Goal: Navigation & Orientation: Find specific page/section

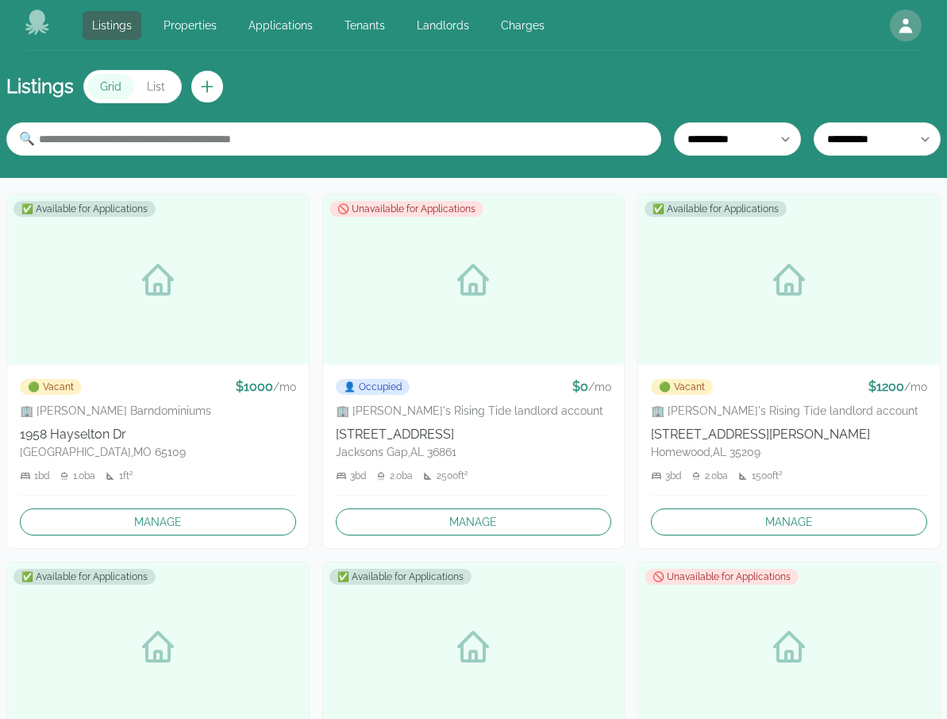
click at [44, 25] on icon at bounding box center [37, 22] width 24 height 25
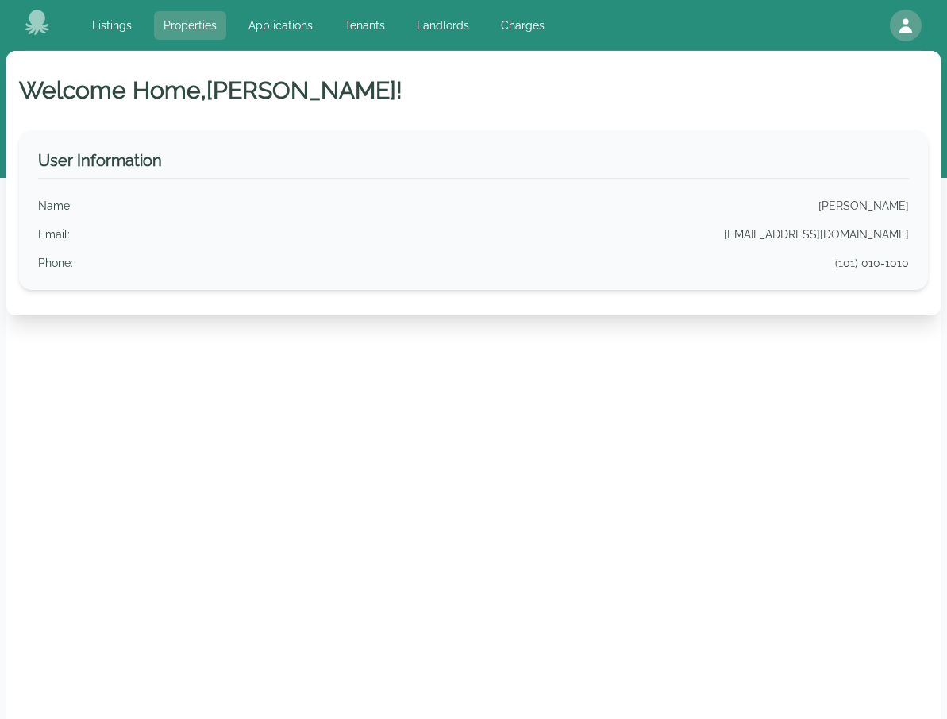
click at [179, 36] on link "Properties" at bounding box center [190, 25] width 72 height 29
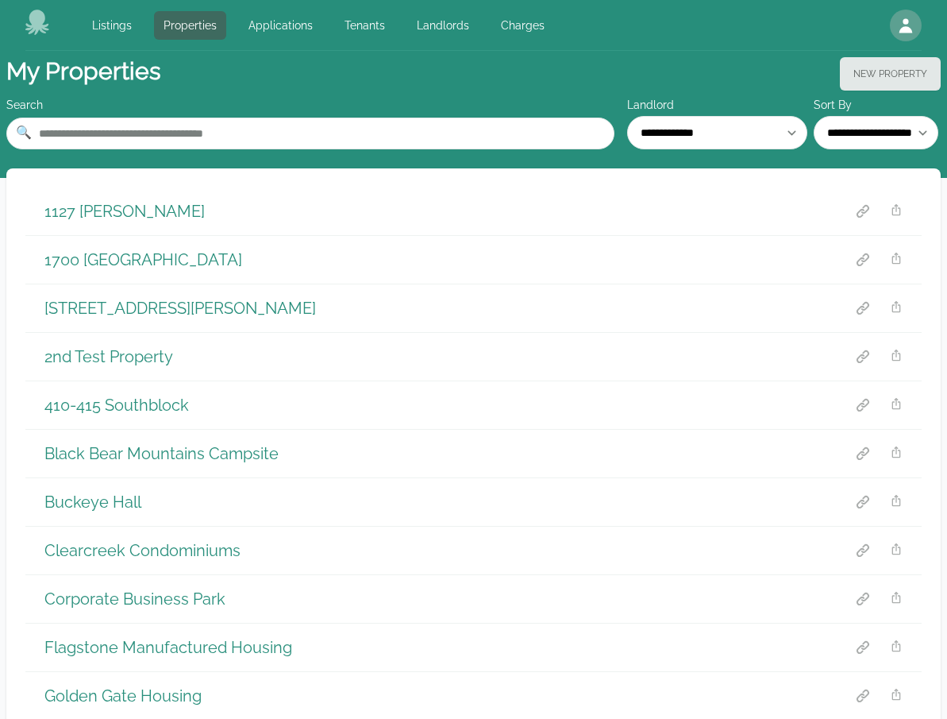
click at [274, 40] on div "Listings Properties Applications Tenants Landlords Charges Open main menu Open …" at bounding box center [473, 25] width 896 height 51
click at [281, 37] on link "Applications" at bounding box center [280, 25] width 83 height 29
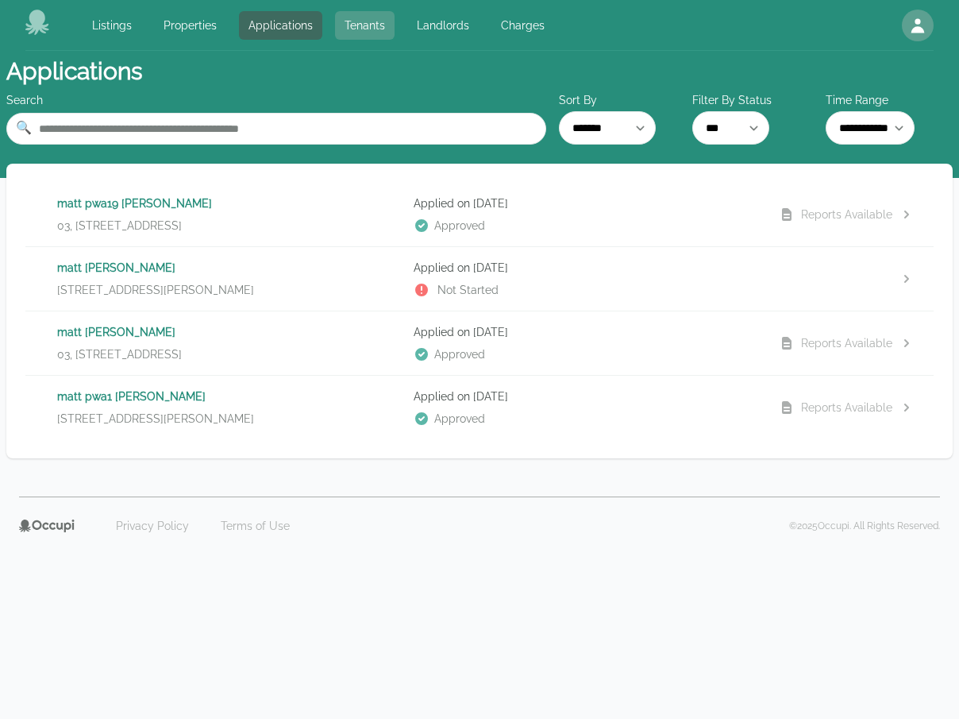
click at [364, 37] on link "Tenants" at bounding box center [365, 25] width 60 height 29
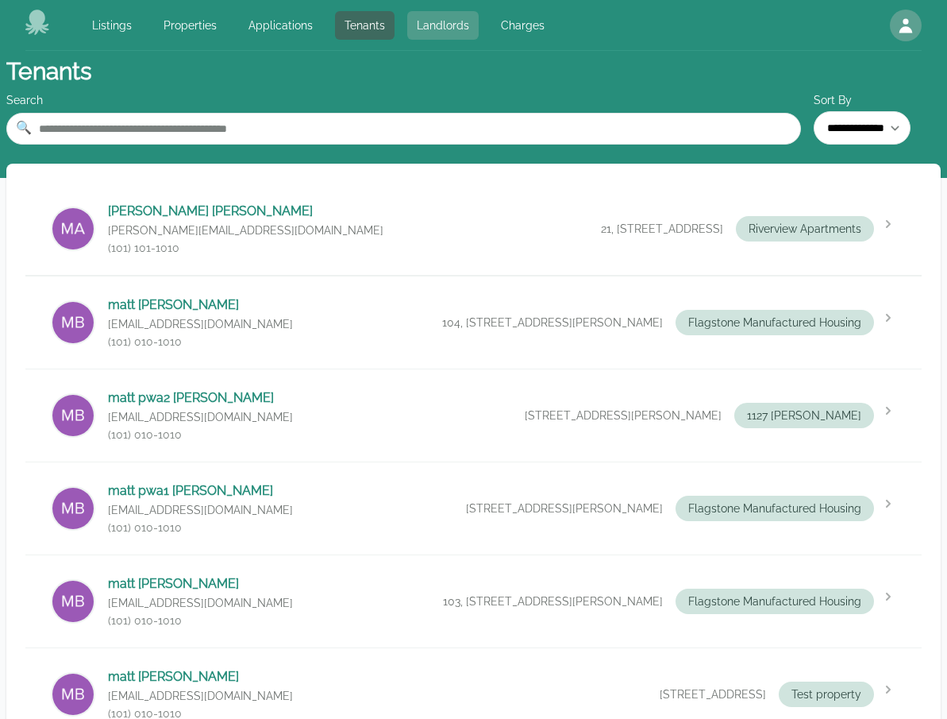
click at [443, 30] on link "Landlords" at bounding box center [442, 25] width 71 height 29
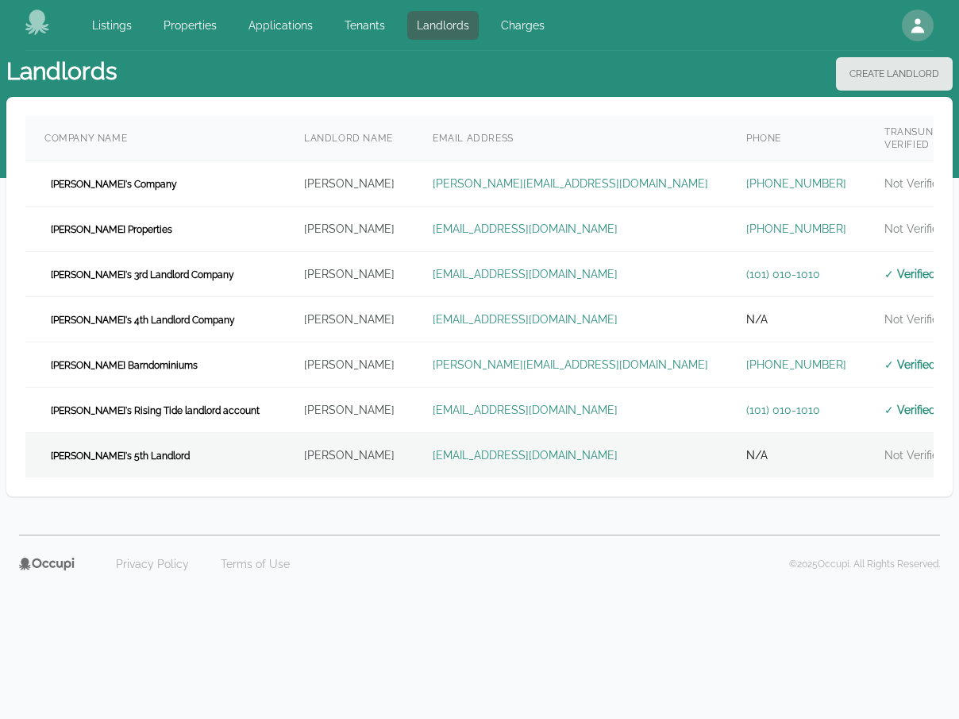
click at [334, 433] on td "[PERSON_NAME]" at bounding box center [349, 455] width 129 height 45
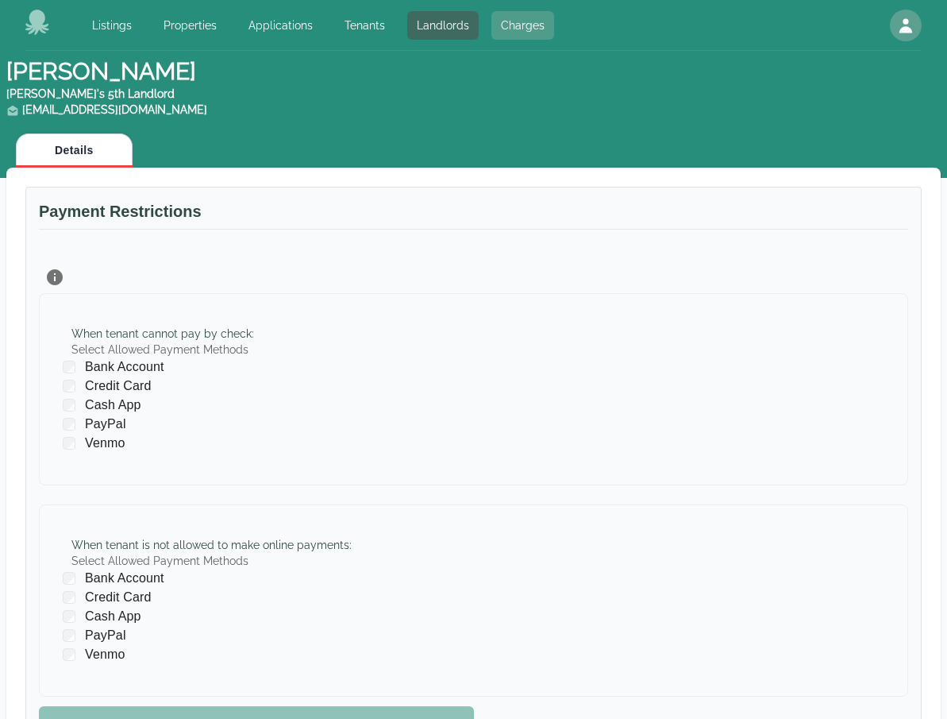
click at [511, 25] on link "Charges" at bounding box center [522, 25] width 63 height 29
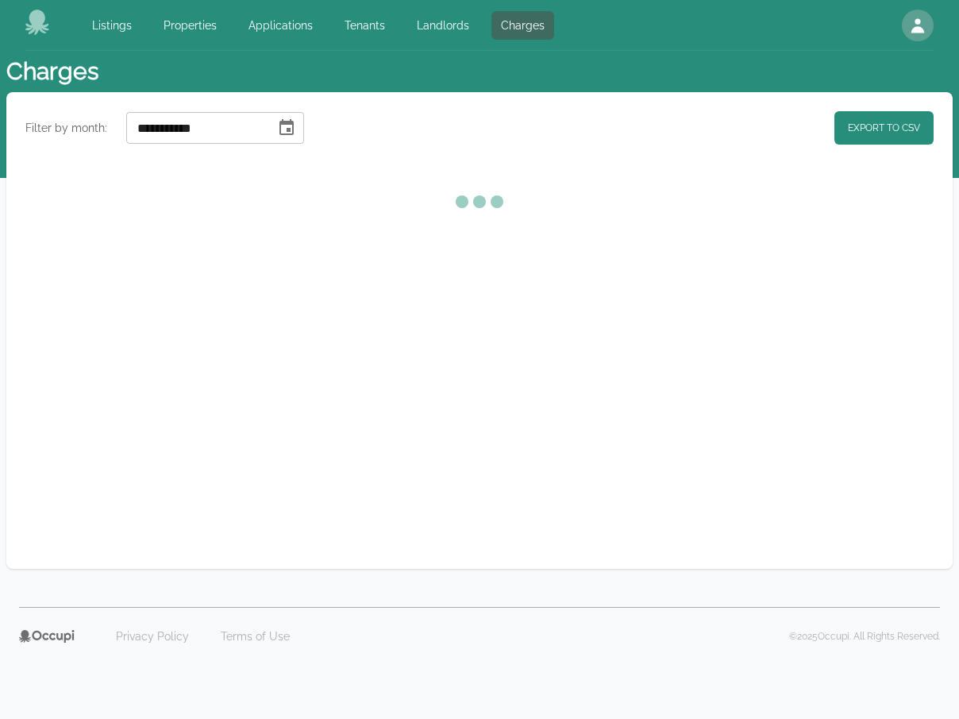
select select "**"
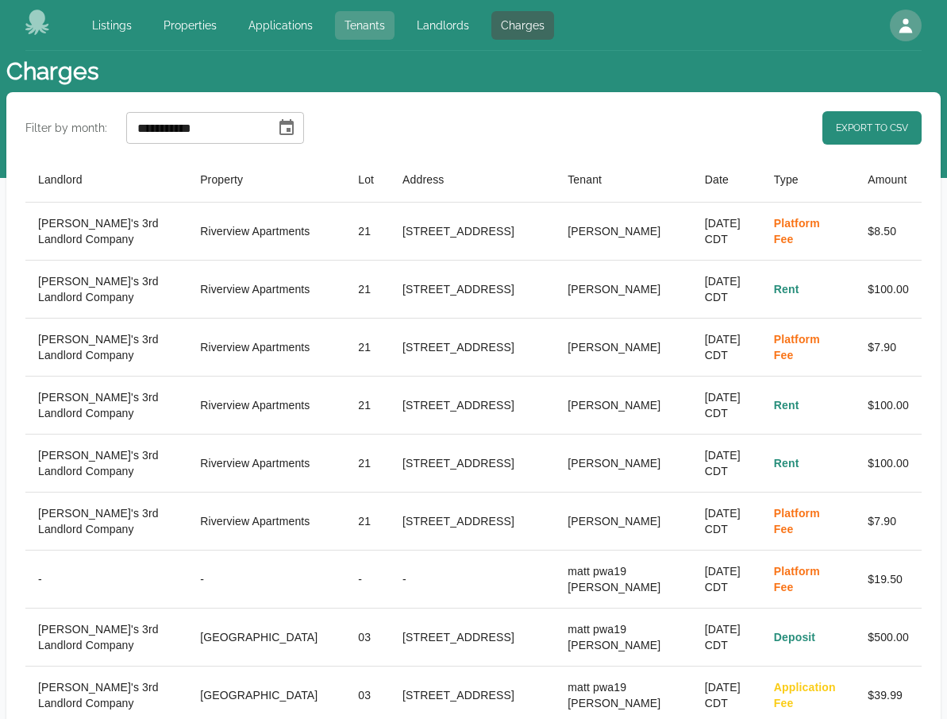
click at [369, 29] on link "Tenants" at bounding box center [365, 25] width 60 height 29
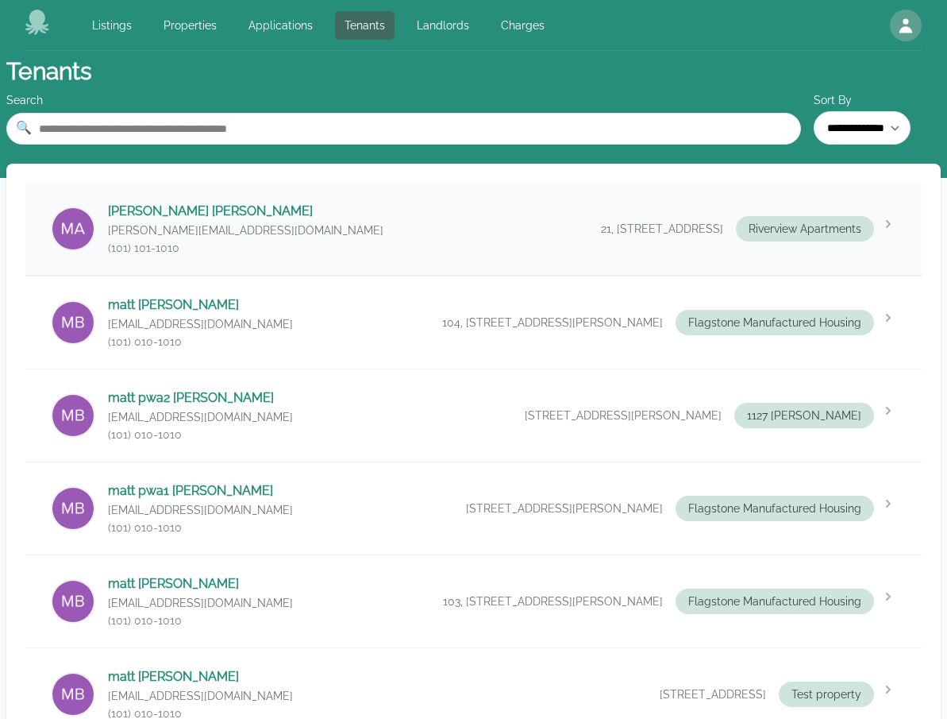
click at [329, 216] on div "[PERSON_NAME] [PERSON_NAME][EMAIL_ADDRESS][DOMAIN_NAME] (101) 101-[GEOGRAPHIC_D…" at bounding box center [473, 229] width 896 height 92
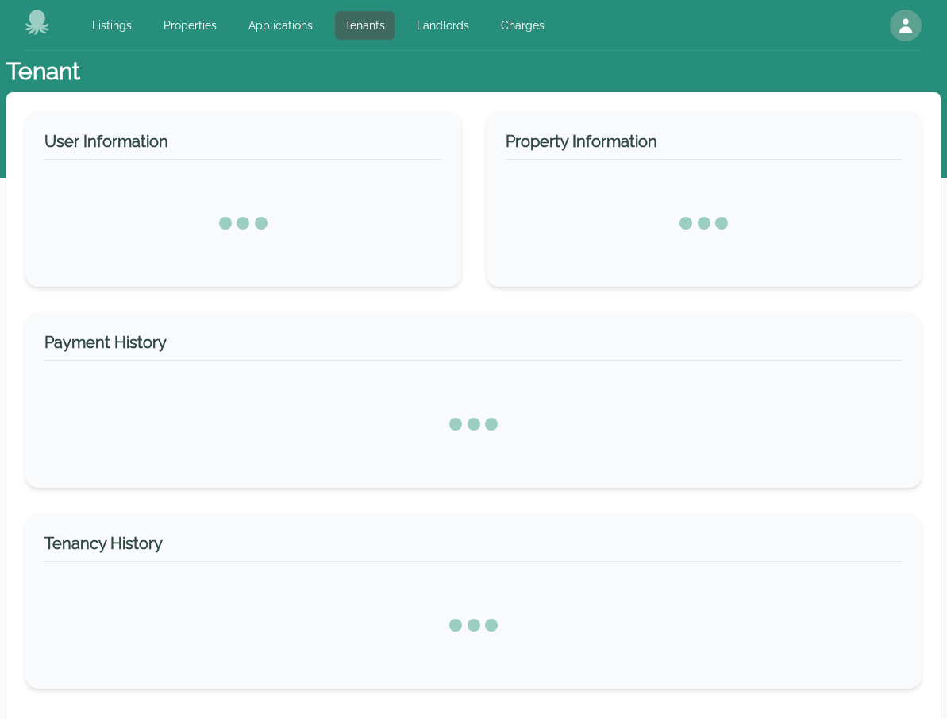
select select "*"
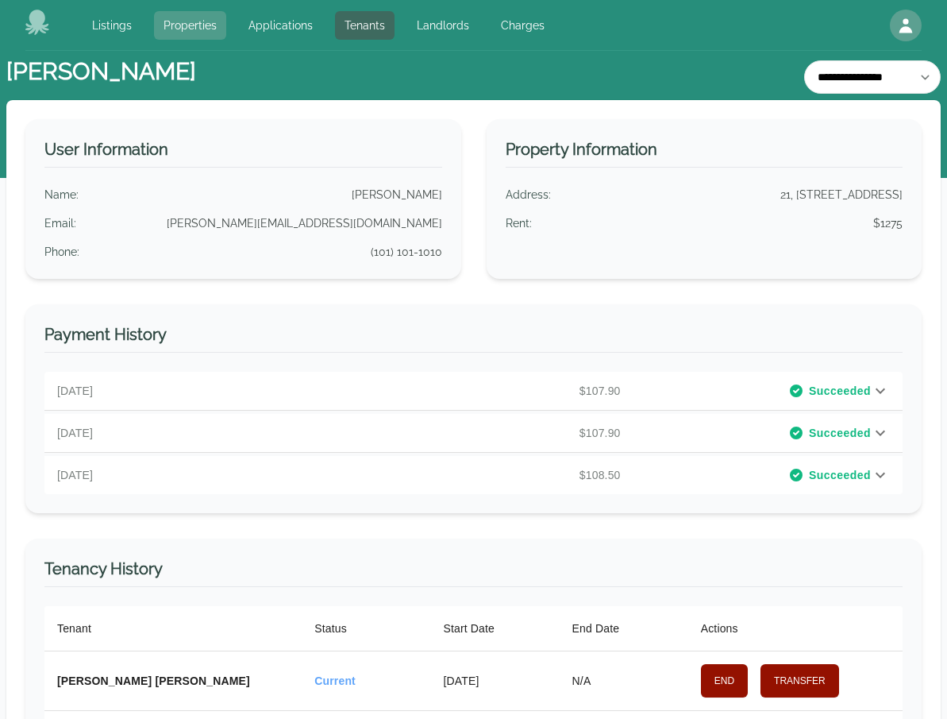
click at [171, 24] on link "Properties" at bounding box center [190, 25] width 72 height 29
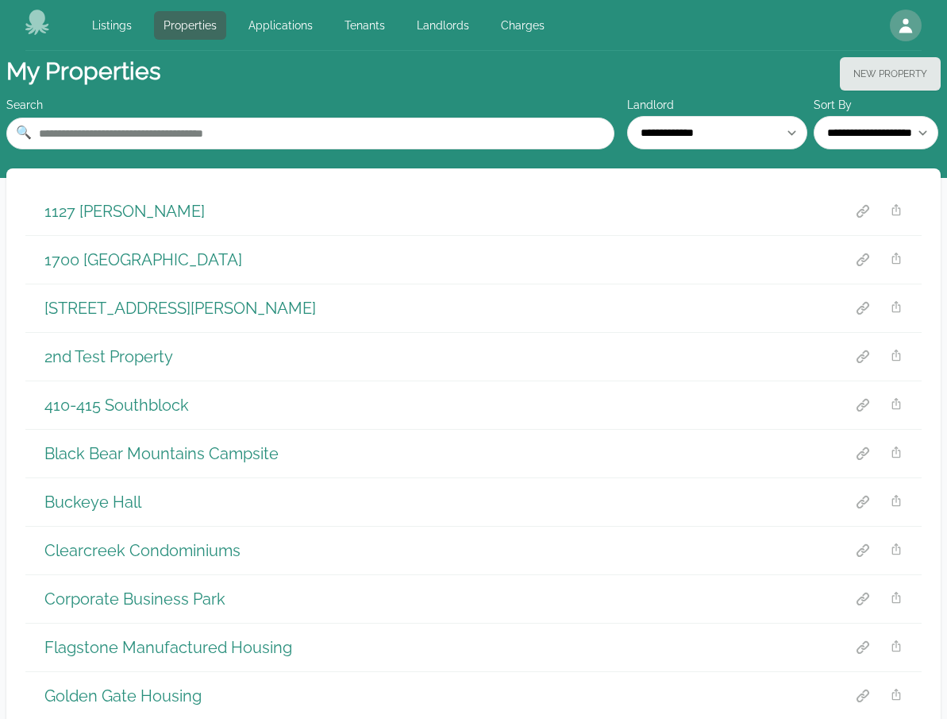
click at [247, 213] on div "1127 [PERSON_NAME]" at bounding box center [473, 211] width 896 height 48
click at [157, 214] on div "1127 [PERSON_NAME]" at bounding box center [473, 211] width 896 height 48
click at [129, 212] on h1 "1127 [PERSON_NAME]" at bounding box center [124, 211] width 160 height 22
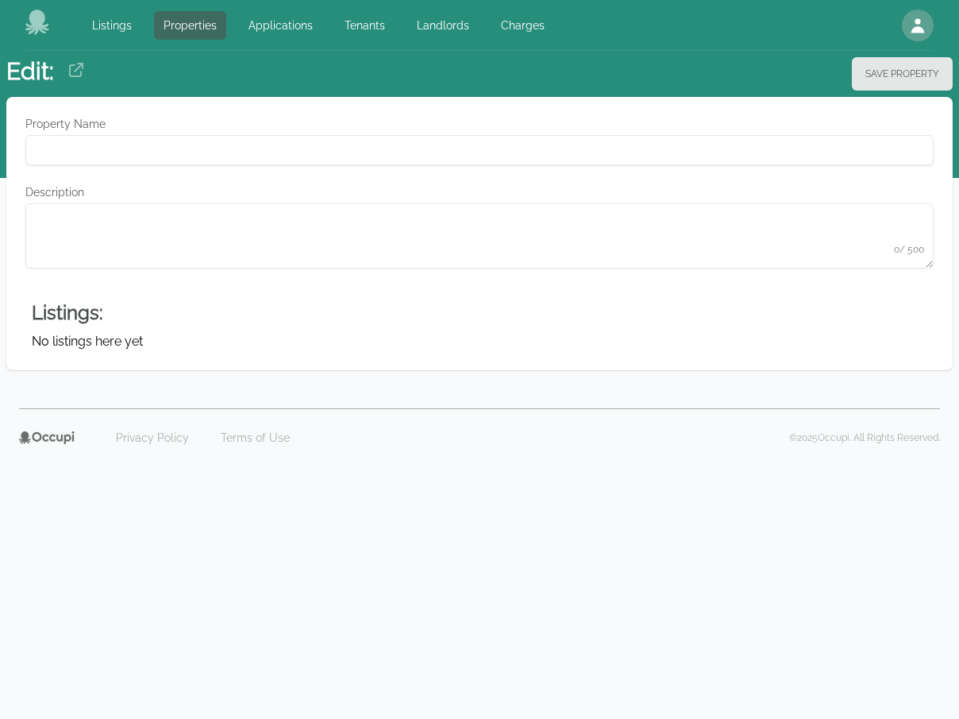
type Name "**********"
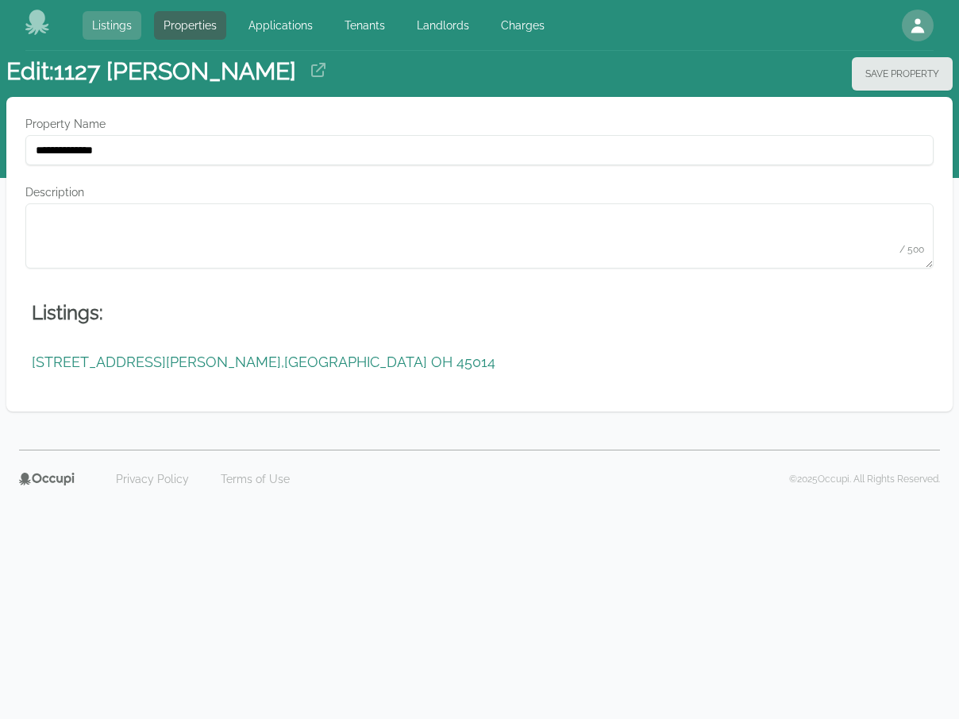
click at [114, 25] on link "Listings" at bounding box center [112, 25] width 59 height 29
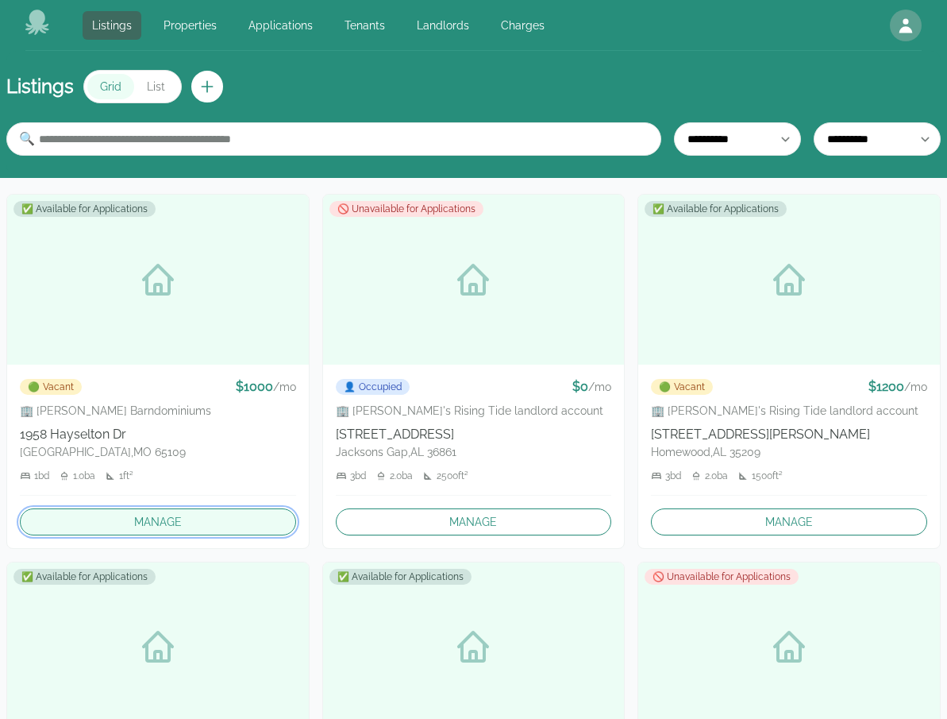
click at [197, 522] on link "Manage" at bounding box center [158, 521] width 276 height 27
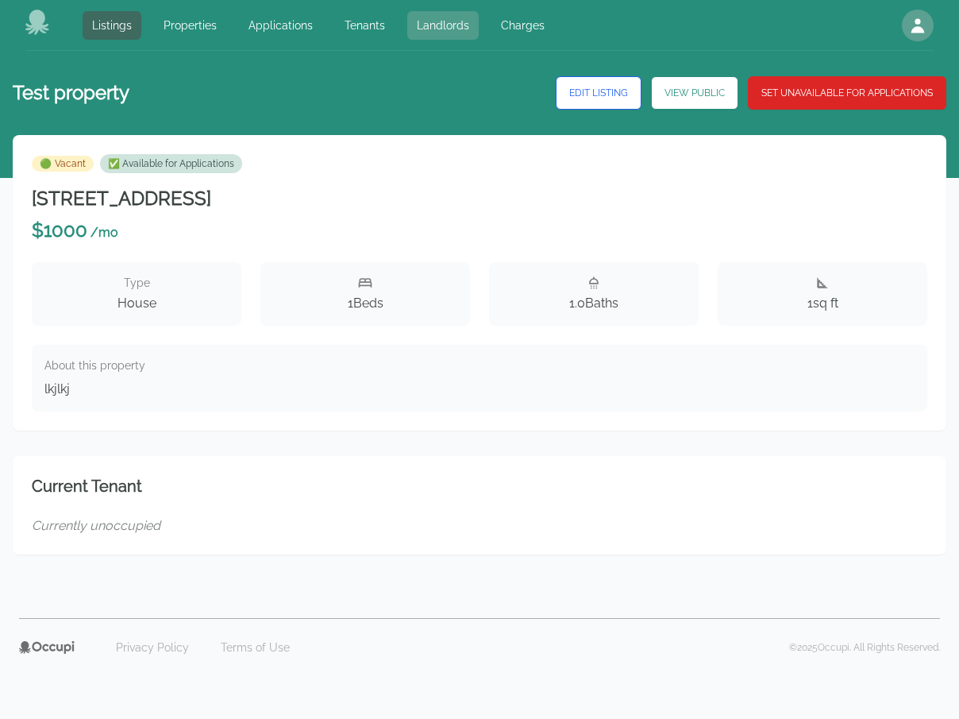
click at [472, 30] on link "Landlords" at bounding box center [442, 25] width 71 height 29
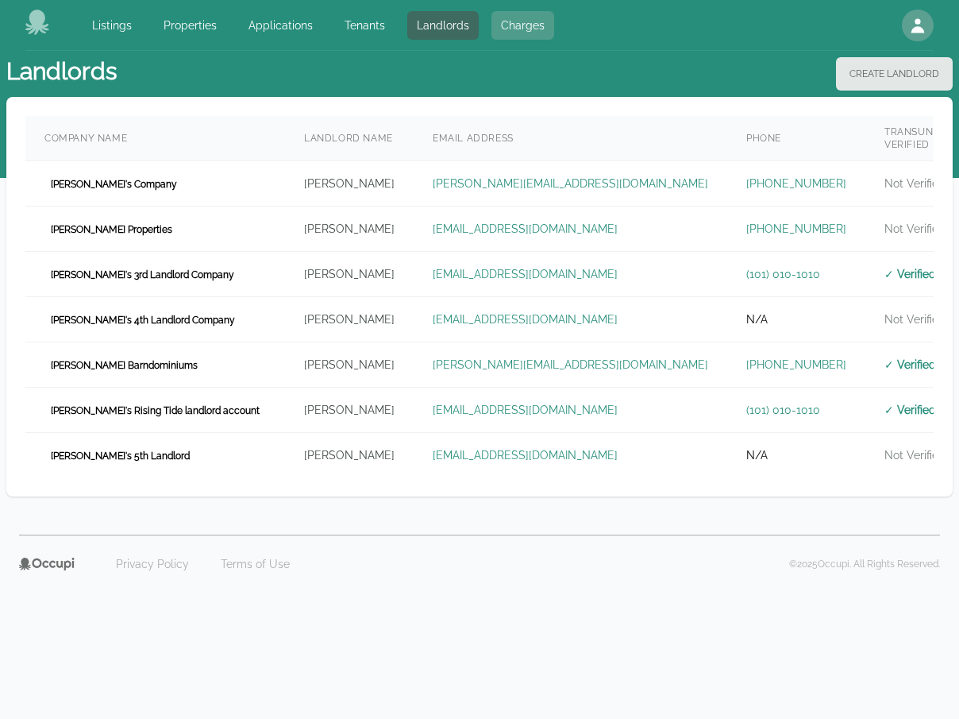
click at [515, 29] on link "Charges" at bounding box center [522, 25] width 63 height 29
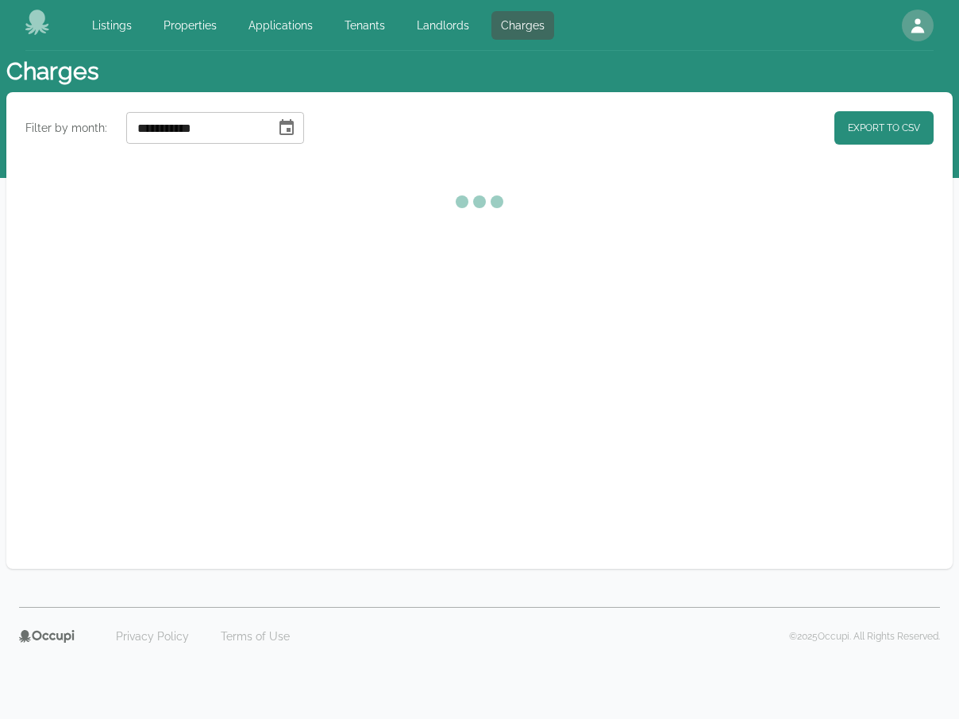
select select "**"
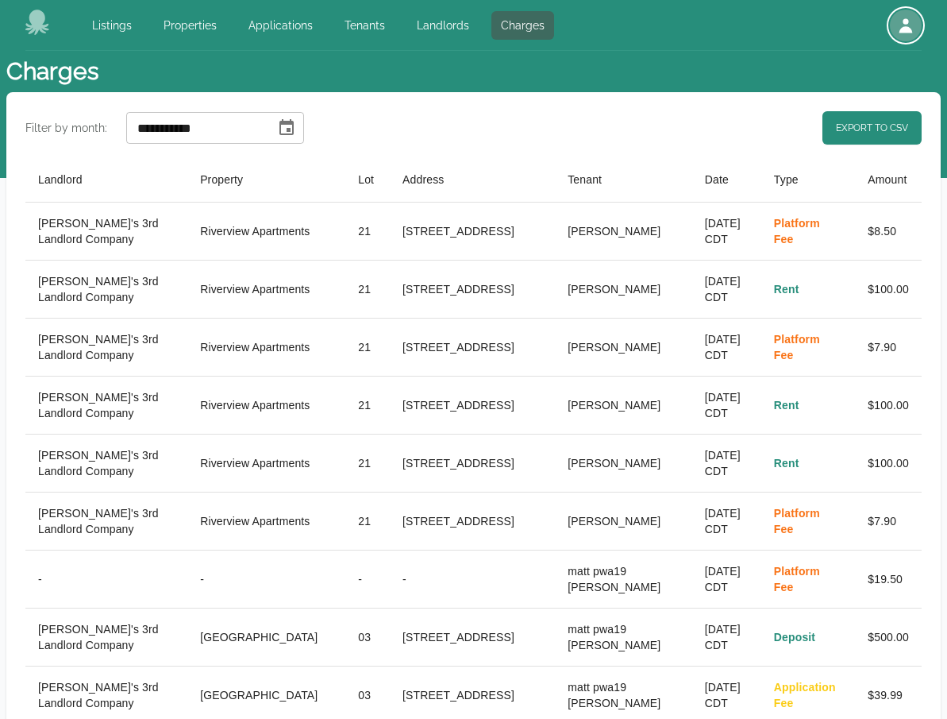
click at [903, 21] on icon "button" at bounding box center [905, 25] width 19 height 19
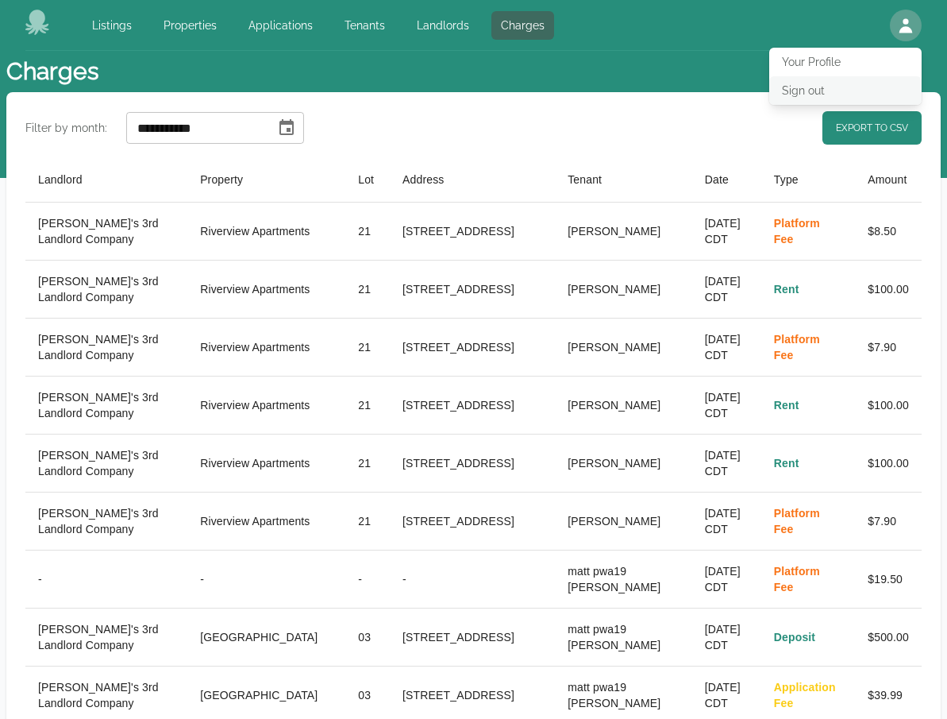
click at [832, 81] on button "Sign out" at bounding box center [845, 90] width 152 height 29
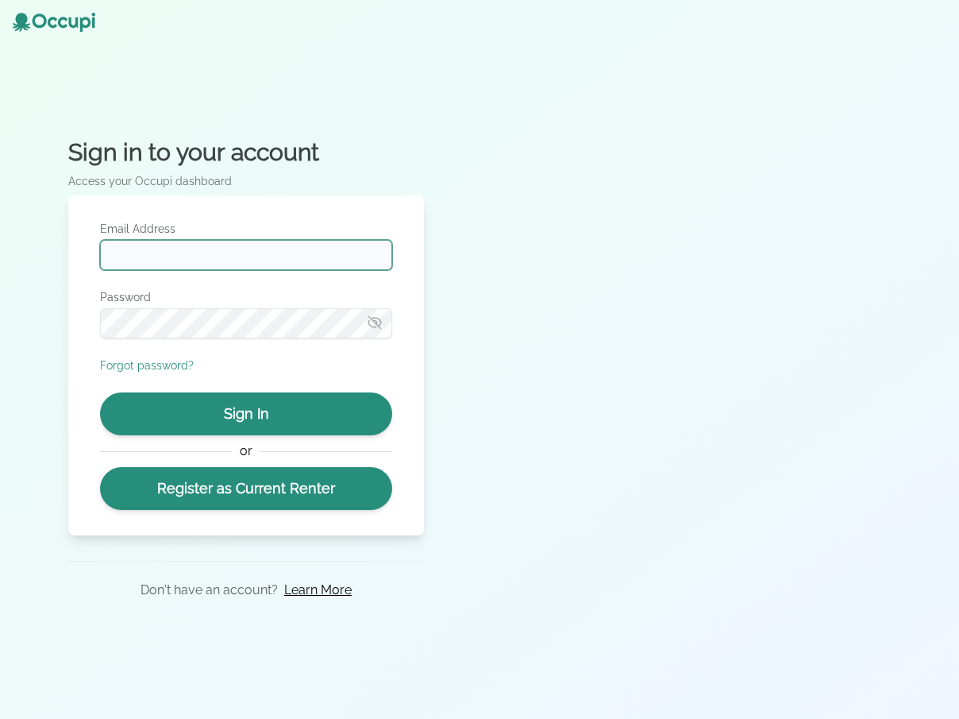
click at [295, 262] on input "Email Address" at bounding box center [246, 255] width 292 height 30
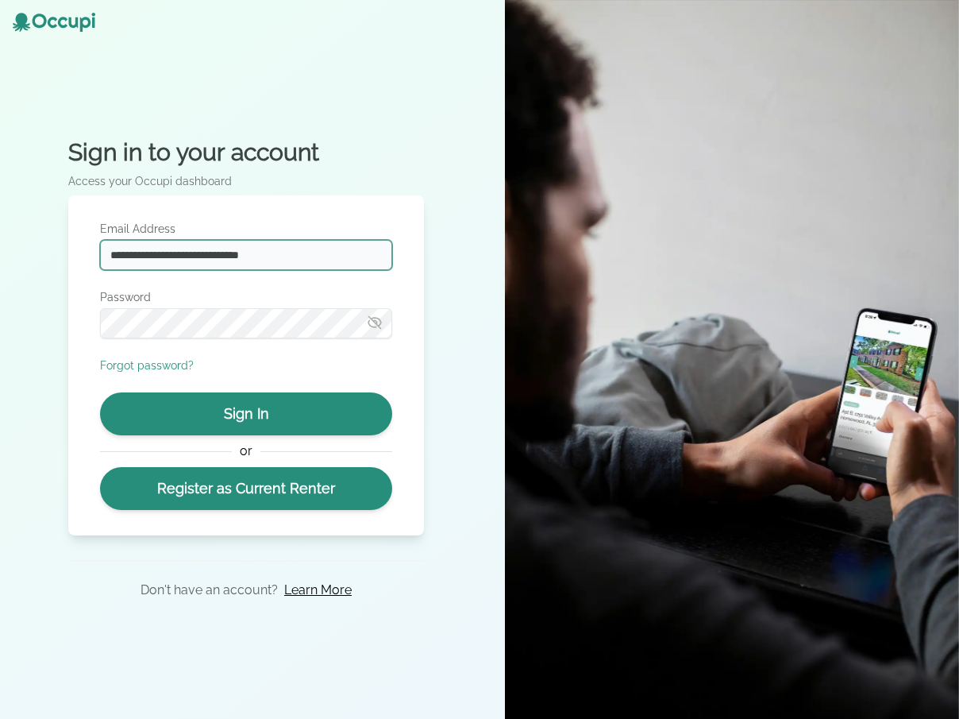
type input "**********"
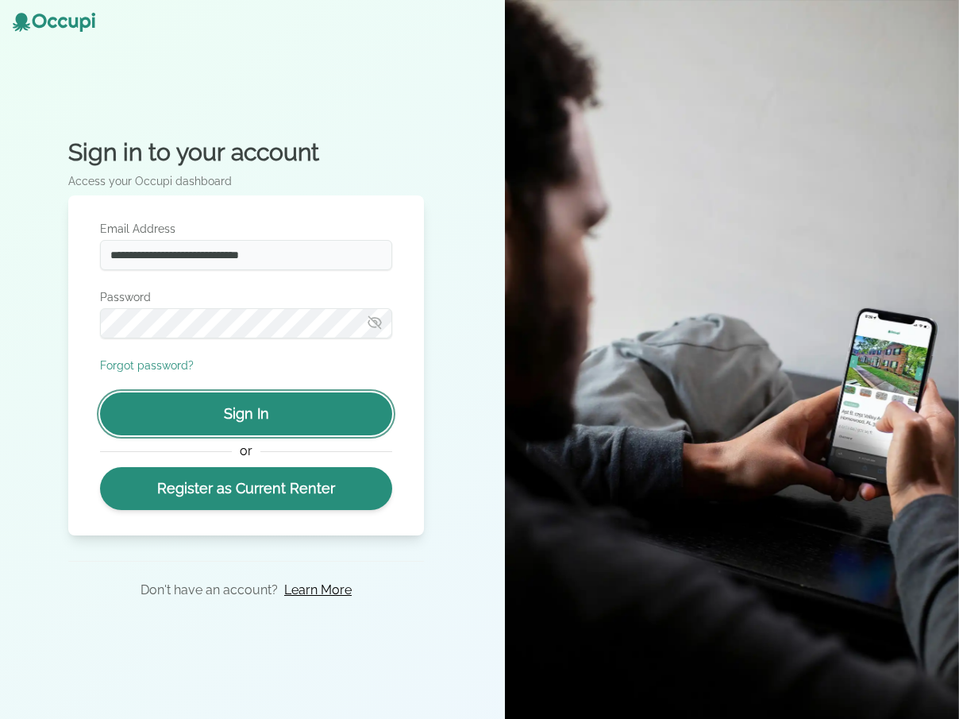
click at [286, 406] on button "Sign In" at bounding box center [246, 413] width 292 height 43
